Goal: Transaction & Acquisition: Download file/media

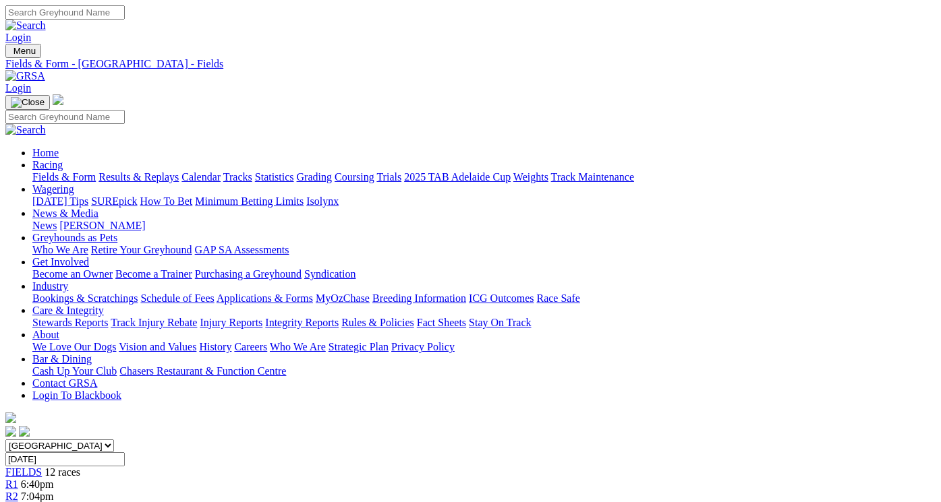
select select "QLD"
click at [49, 440] on select "[GEOGRAPHIC_DATA] [GEOGRAPHIC_DATA] [GEOGRAPHIC_DATA] [GEOGRAPHIC_DATA] [GEOGRA…" at bounding box center [59, 446] width 109 height 13
click at [125, 452] on input "[DATE]" at bounding box center [64, 459] width 119 height 14
type input "Friday, 29 Aug 2025"
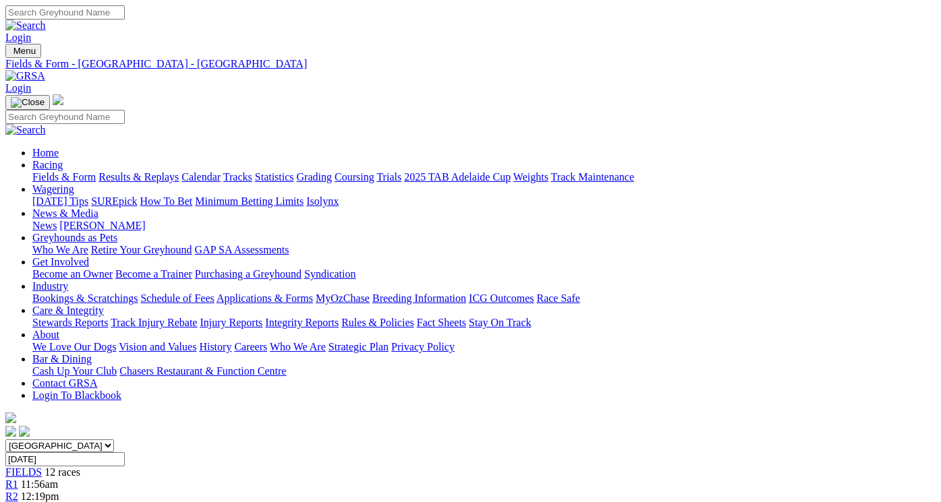
click at [114, 440] on select "[GEOGRAPHIC_DATA] [GEOGRAPHIC_DATA] [GEOGRAPHIC_DATA] [GEOGRAPHIC_DATA] [GEOGRA…" at bounding box center [59, 446] width 109 height 13
select select "SA"
click at [49, 440] on select "[GEOGRAPHIC_DATA] [GEOGRAPHIC_DATA] [GEOGRAPHIC_DATA] [GEOGRAPHIC_DATA] [GEOGRA…" at bounding box center [59, 446] width 109 height 13
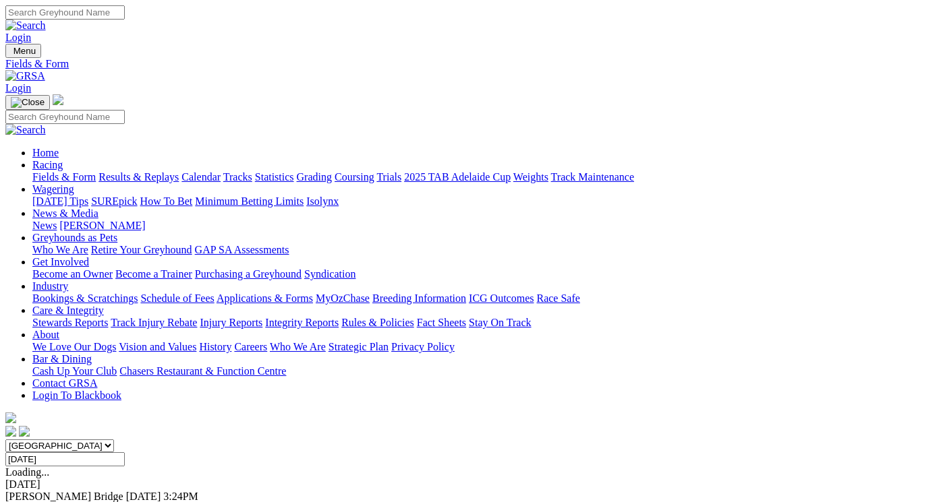
click at [125, 452] on input "Friday, 29 Aug 2025" at bounding box center [64, 459] width 119 height 14
type input "Saturday, 30 Aug 2025"
click at [30, 502] on link "F" at bounding box center [27, 508] width 6 height 11
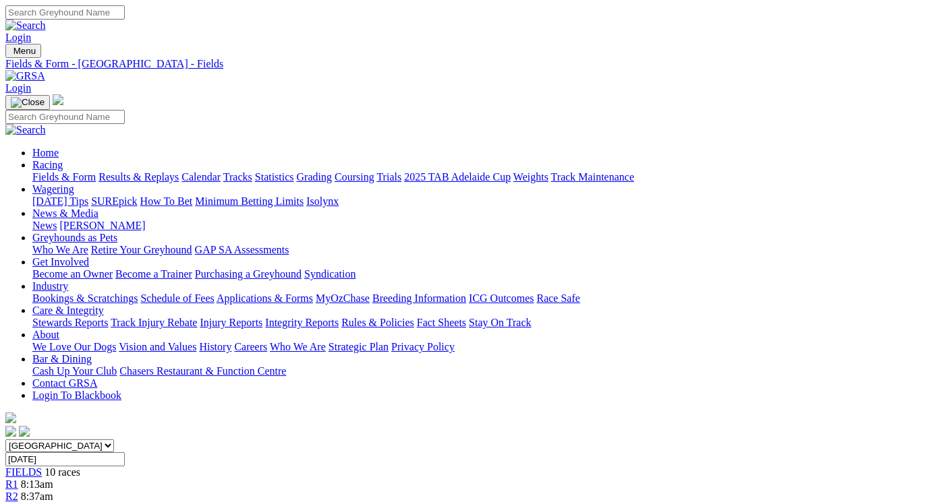
click at [717, 176] on link "CSV (Excel)" at bounding box center [701, 170] width 55 height 11
click at [125, 452] on input "Saturday, 30 Aug 2025" at bounding box center [64, 459] width 119 height 14
type input "[DATE]"
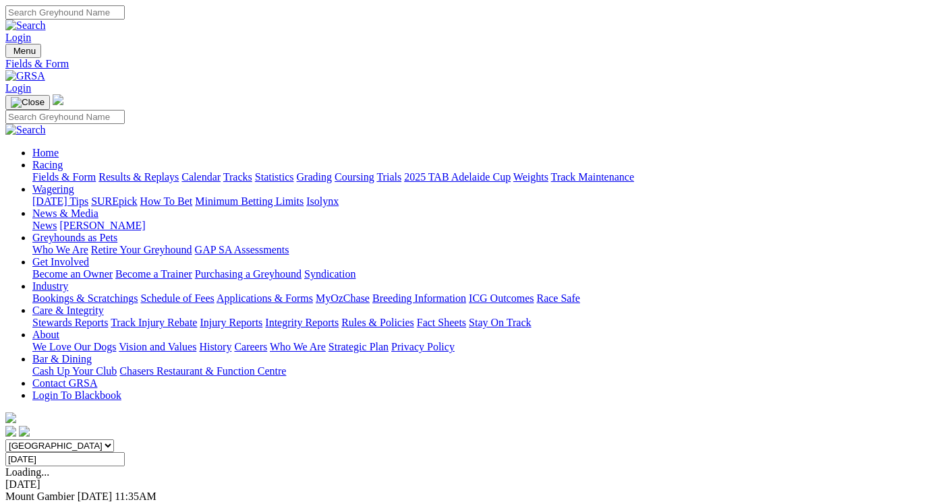
click at [30, 502] on link "F" at bounding box center [27, 508] width 6 height 11
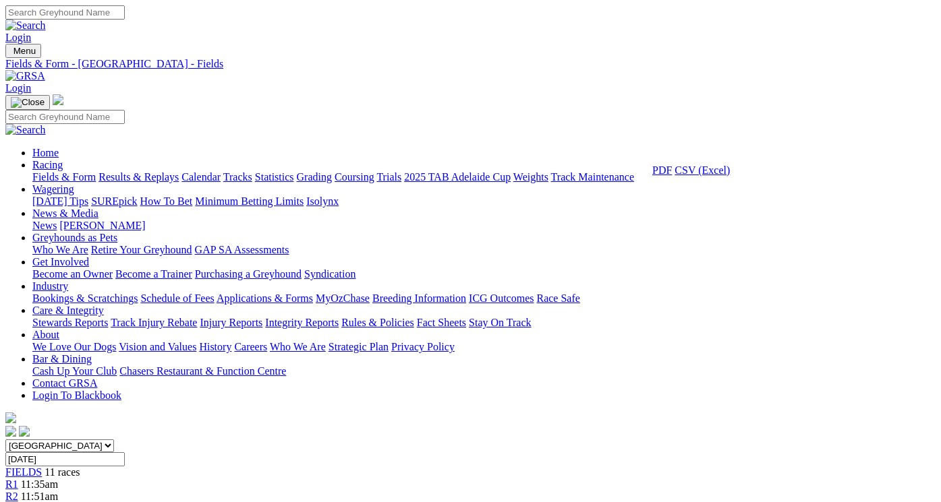
click at [721, 176] on link "CSV (Excel)" at bounding box center [701, 170] width 55 height 11
click at [114, 440] on select "South Australia New South Wales Northern Territory Queensland Tasmania Victoria…" at bounding box center [59, 446] width 109 height 13
select select "QLD"
click at [49, 440] on select "South Australia New South Wales Northern Territory Queensland Tasmania Victoria…" at bounding box center [59, 446] width 109 height 13
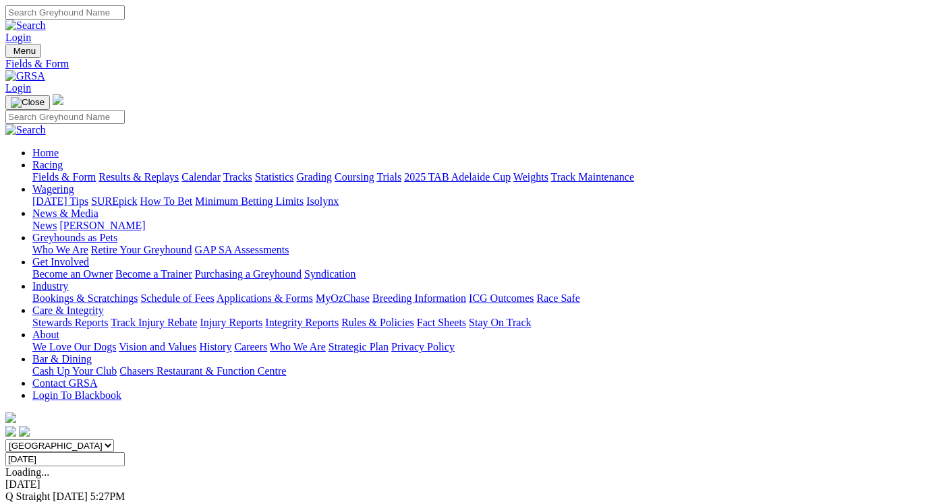
click at [30, 502] on link "F" at bounding box center [27, 508] width 6 height 11
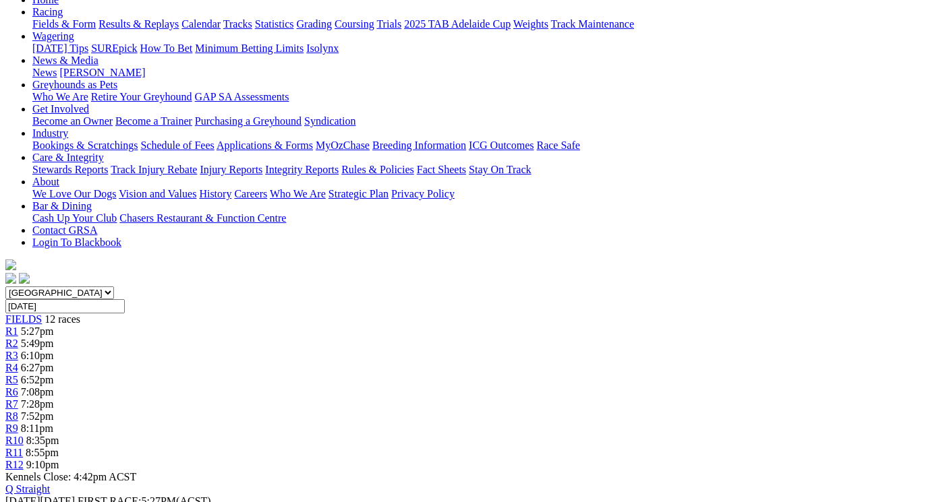
scroll to position [141, 0]
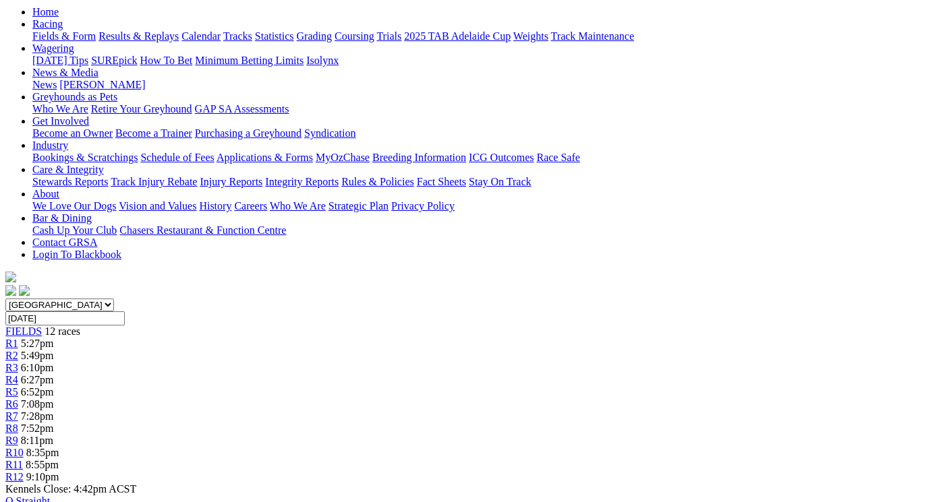
click at [710, 35] on link "CSV (Excel)" at bounding box center [701, 29] width 55 height 11
